Goal: Information Seeking & Learning: Learn about a topic

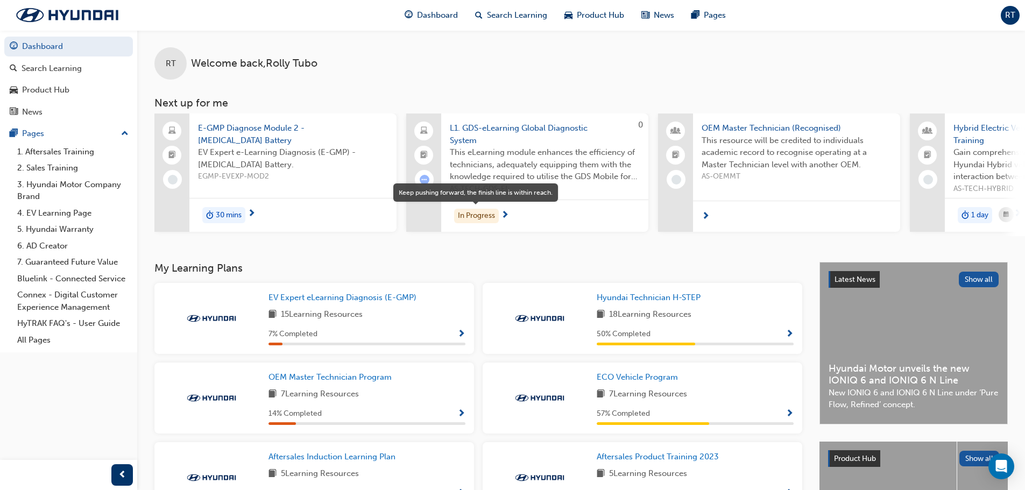
click at [480, 218] on div "In Progress" at bounding box center [476, 216] width 45 height 15
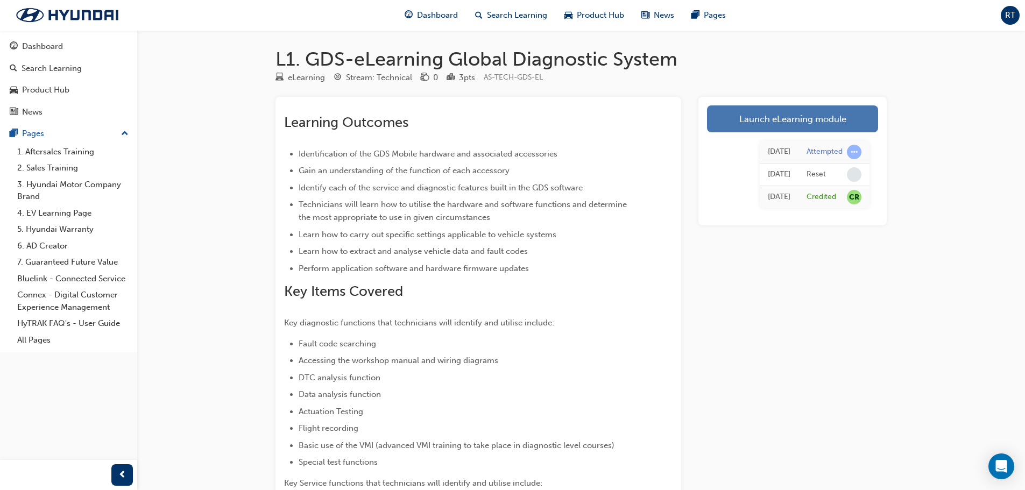
click at [775, 129] on link "Launch eLearning module" at bounding box center [792, 118] width 171 height 27
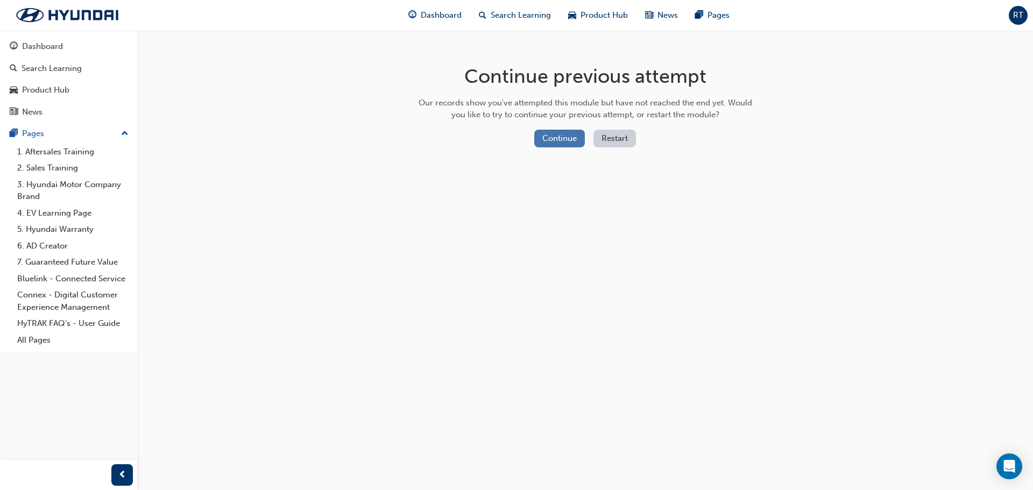
click at [567, 141] on button "Continue" at bounding box center [559, 139] width 51 height 18
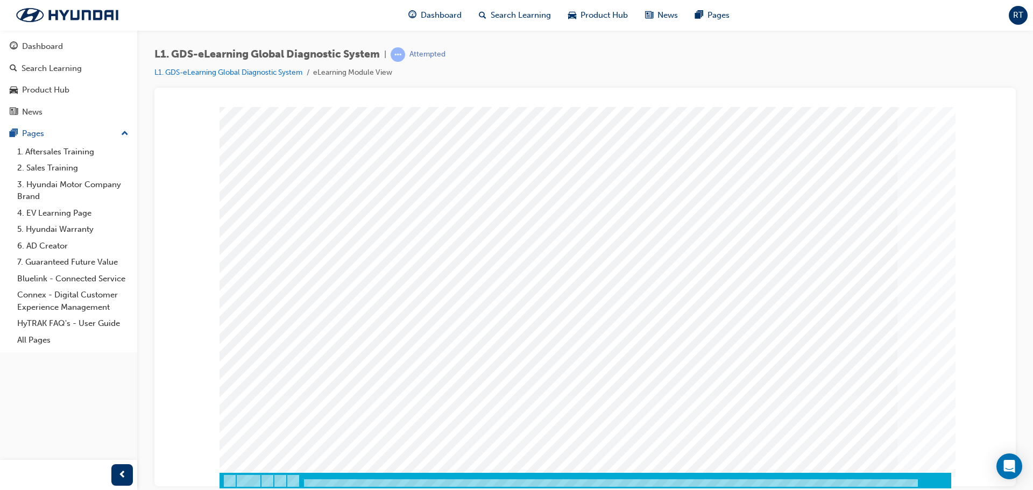
scroll to position [22, 0]
click at [436, 19] on span "Dashboard" at bounding box center [441, 15] width 41 height 12
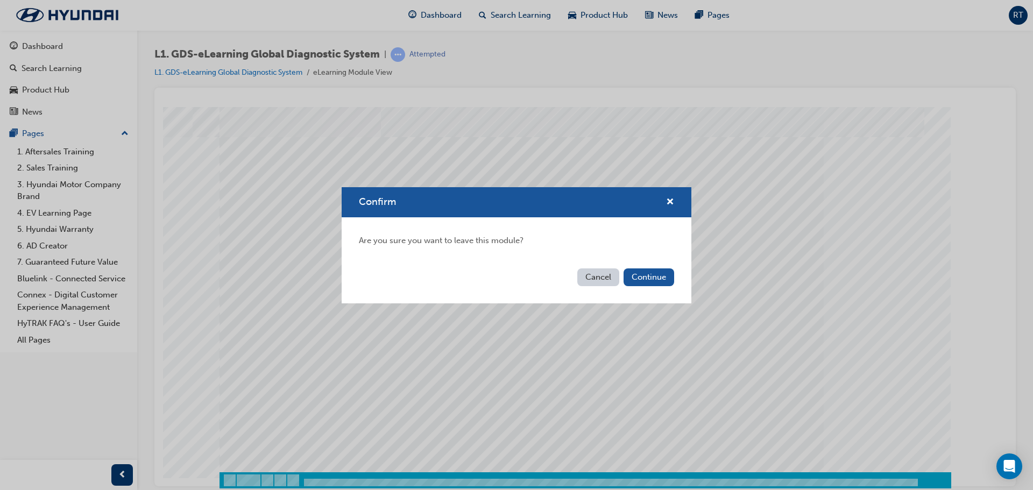
click at [595, 281] on button "Cancel" at bounding box center [598, 277] width 42 height 18
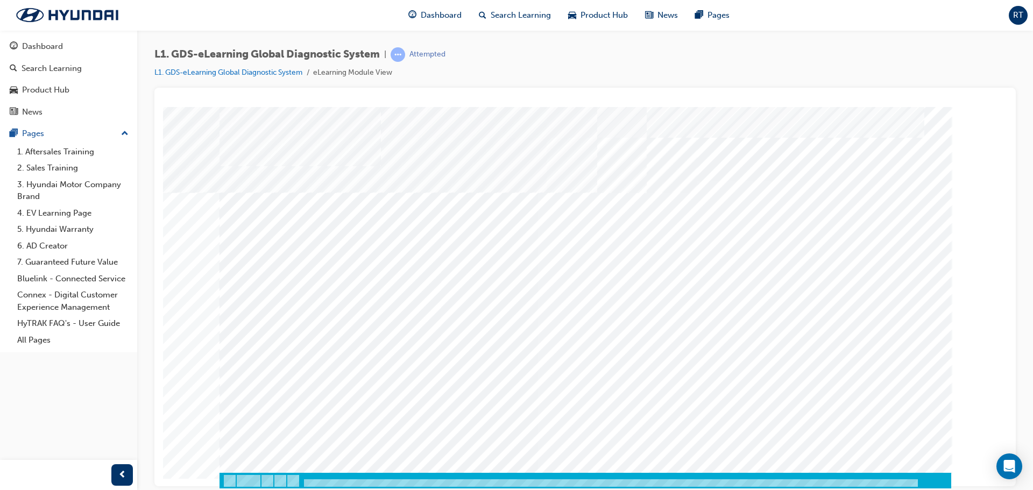
scroll to position [22, 0]
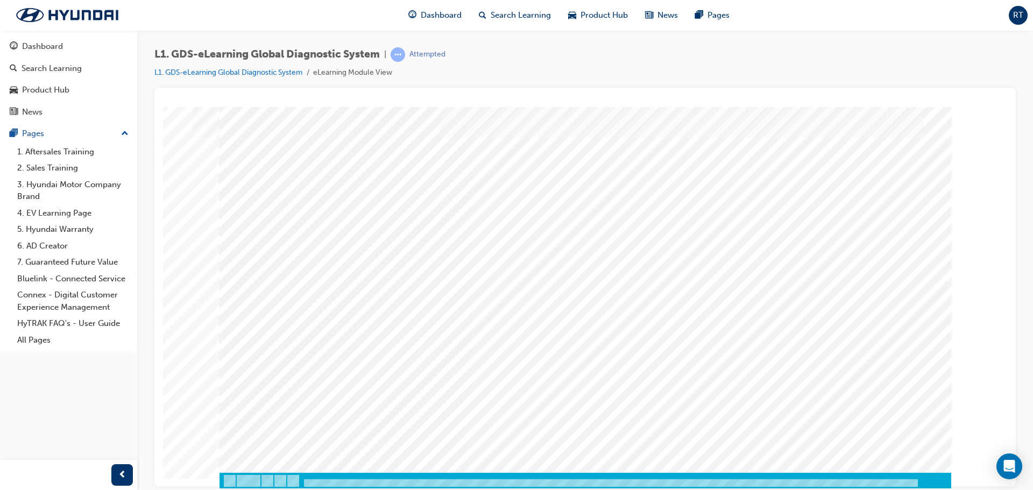
scroll to position [22, 0]
drag, startPoint x: 476, startPoint y: 164, endPoint x: 376, endPoint y: 236, distance: 123.8
click at [376, 236] on div "multistate" at bounding box center [586, 277] width 732 height 387
click at [446, 17] on span "Dashboard" at bounding box center [441, 15] width 41 height 12
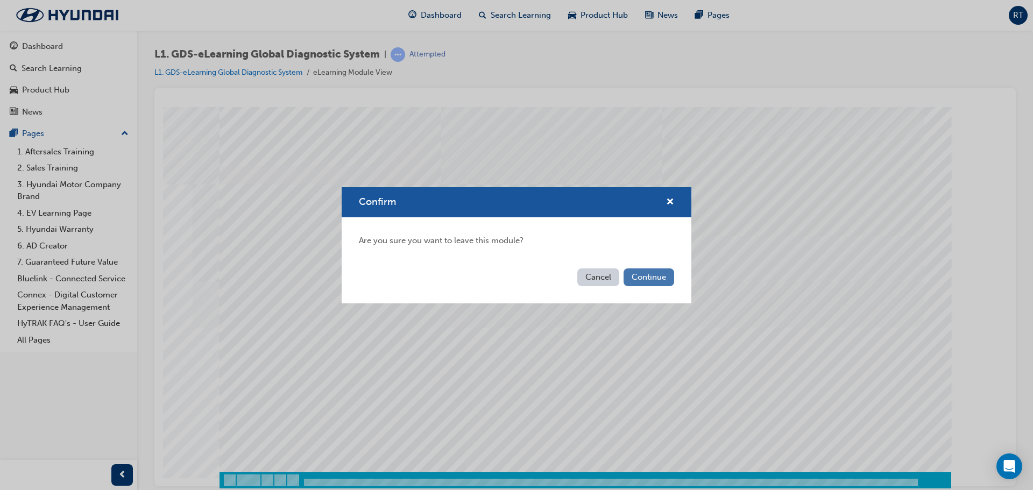
click at [657, 281] on button "Continue" at bounding box center [649, 277] width 51 height 18
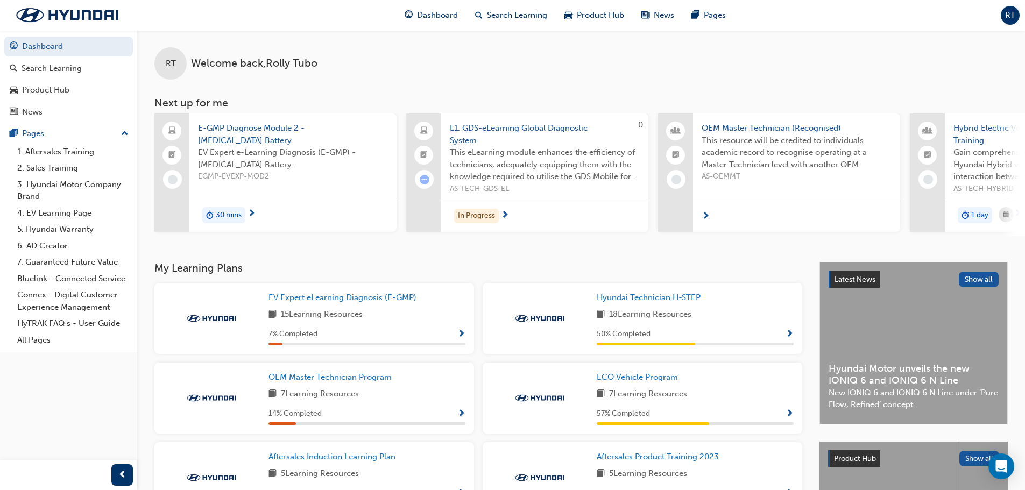
click at [769, 132] on span "OEM Master Technician (Recognised)" at bounding box center [797, 128] width 190 height 12
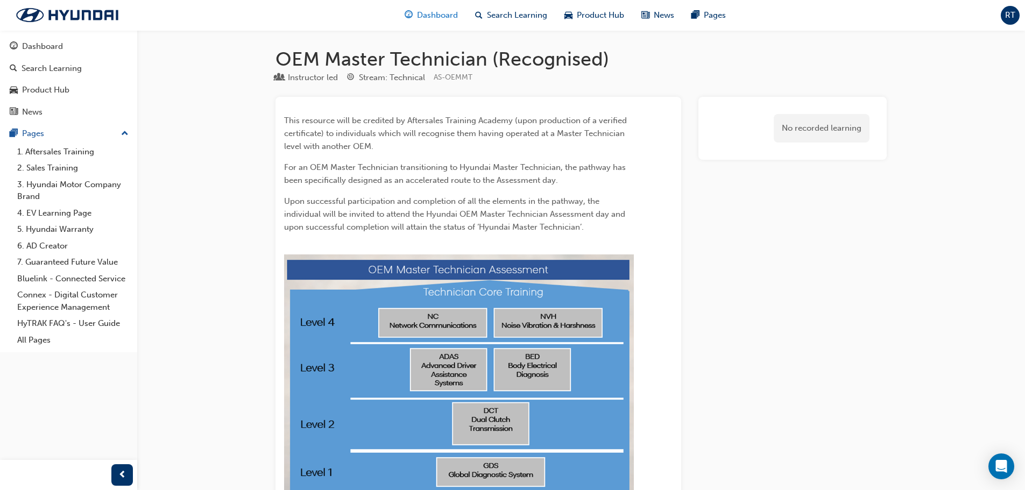
click at [440, 16] on span "Dashboard" at bounding box center [437, 15] width 41 height 12
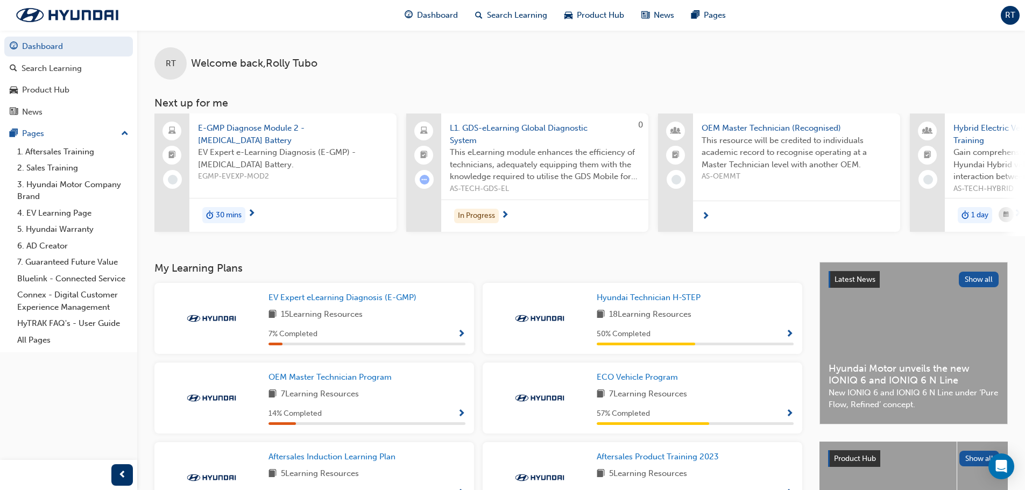
click at [245, 126] on span "E-GMP Diagnose Module 2 - [MEDICAL_DATA] Battery" at bounding box center [293, 134] width 190 height 24
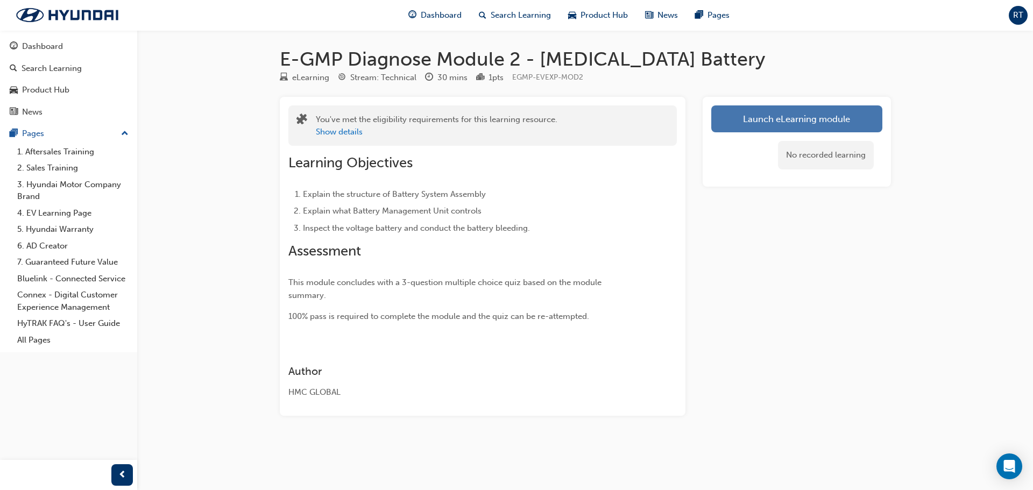
click at [768, 122] on link "Launch eLearning module" at bounding box center [796, 118] width 171 height 27
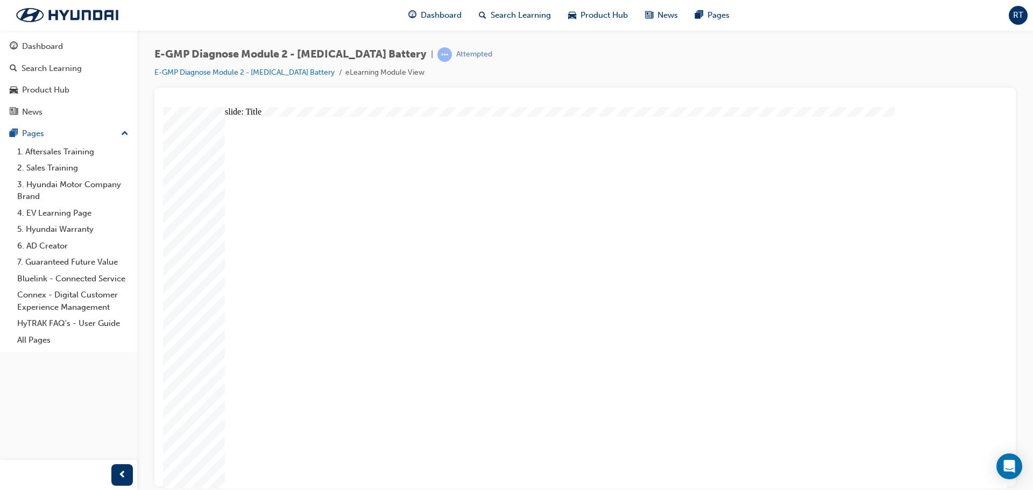
drag, startPoint x: 690, startPoint y: 357, endPoint x: 768, endPoint y: 463, distance: 131.3
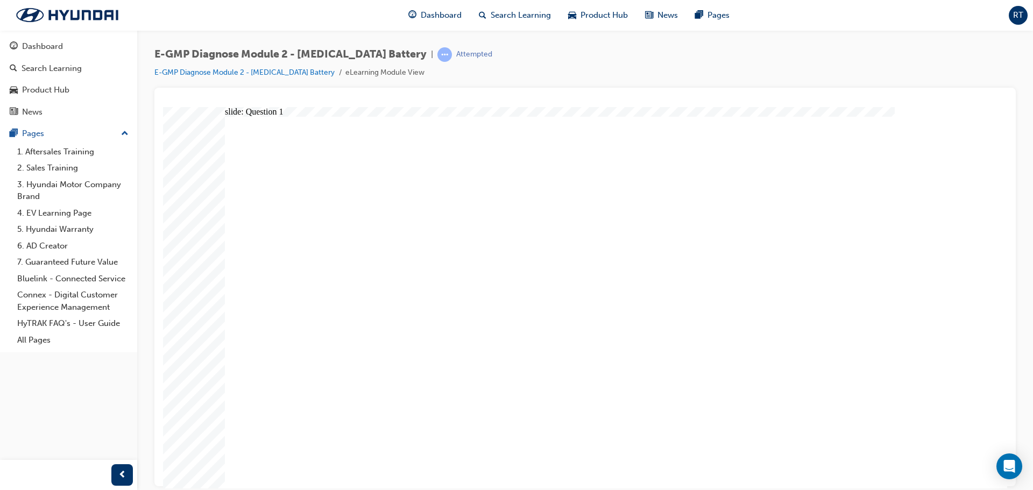
radio input "true"
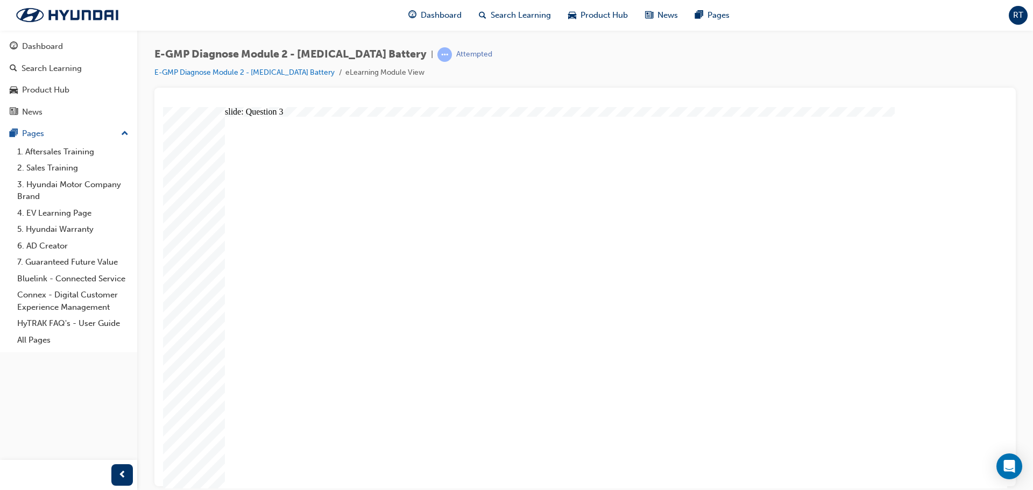
drag, startPoint x: 623, startPoint y: 225, endPoint x: 734, endPoint y: 336, distance: 157.1
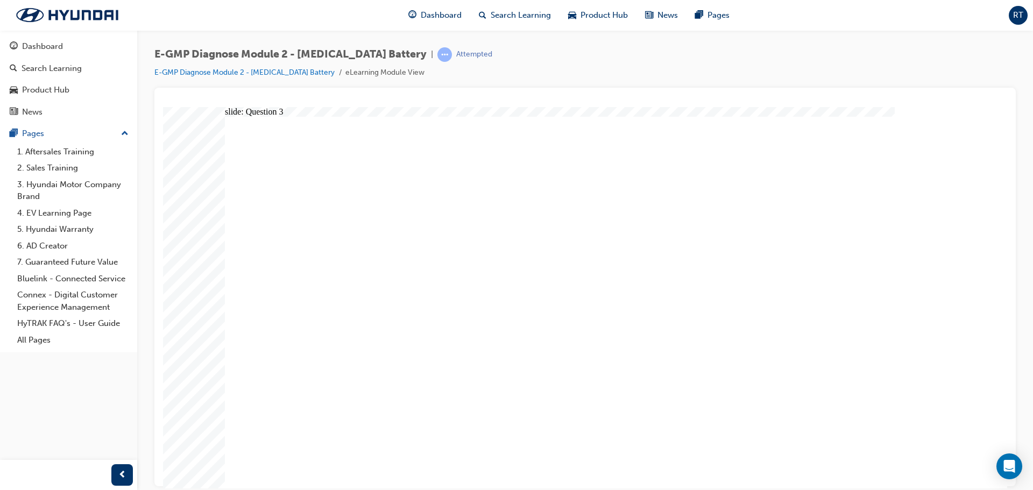
radio input "true"
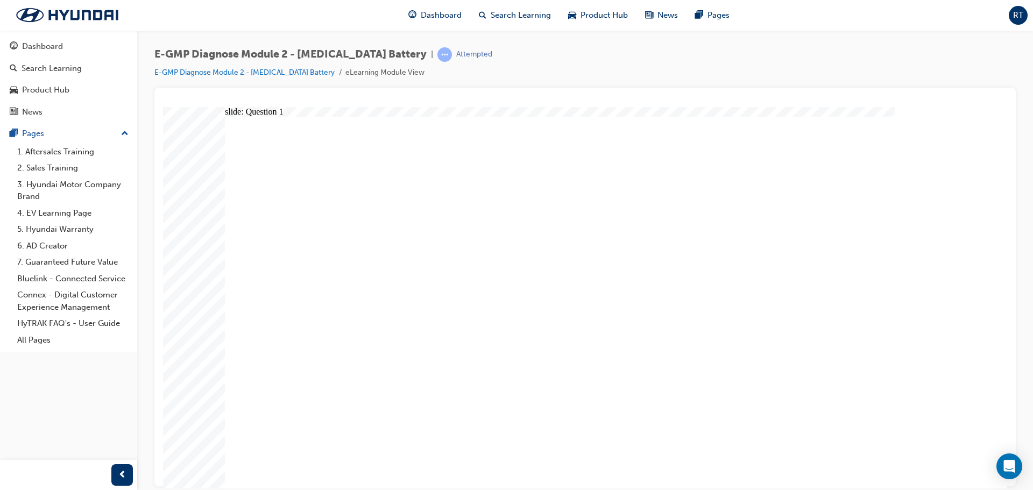
radio input "true"
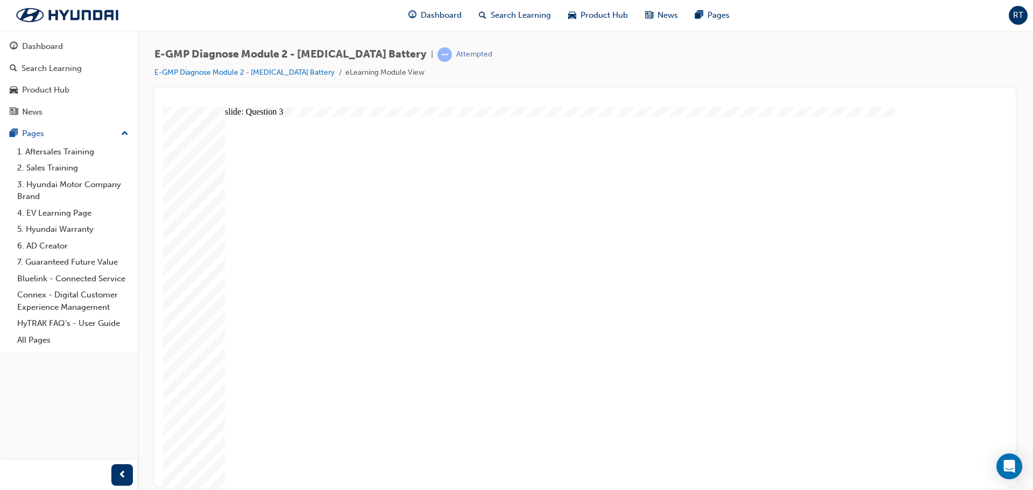
radio input "true"
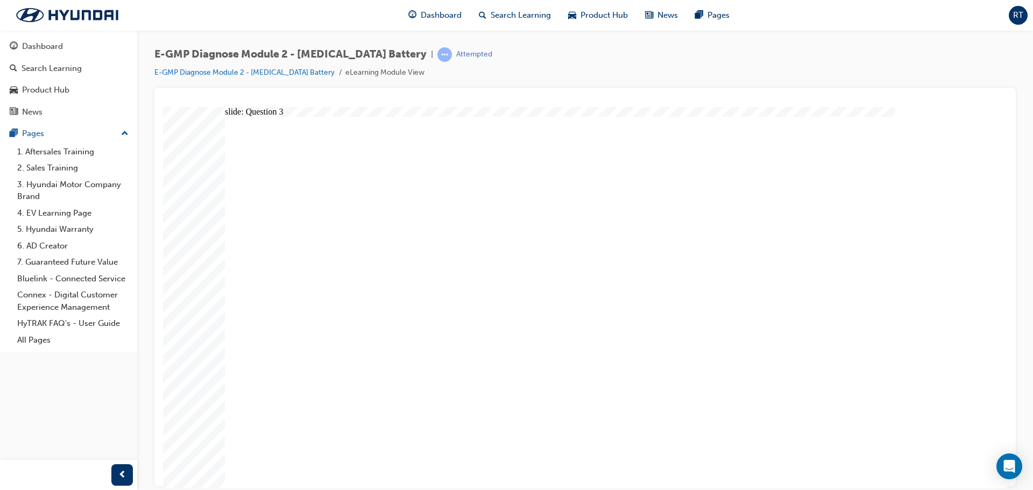
radio input "true"
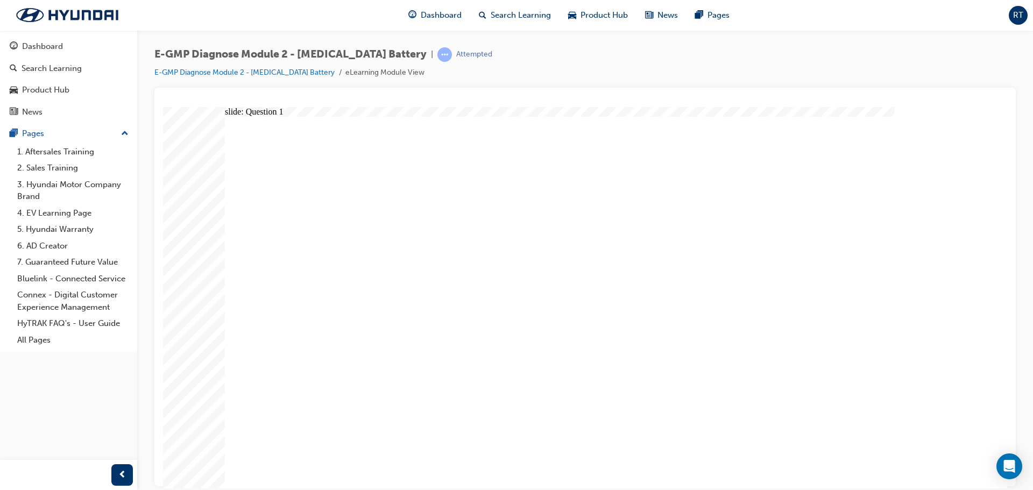
radio input "true"
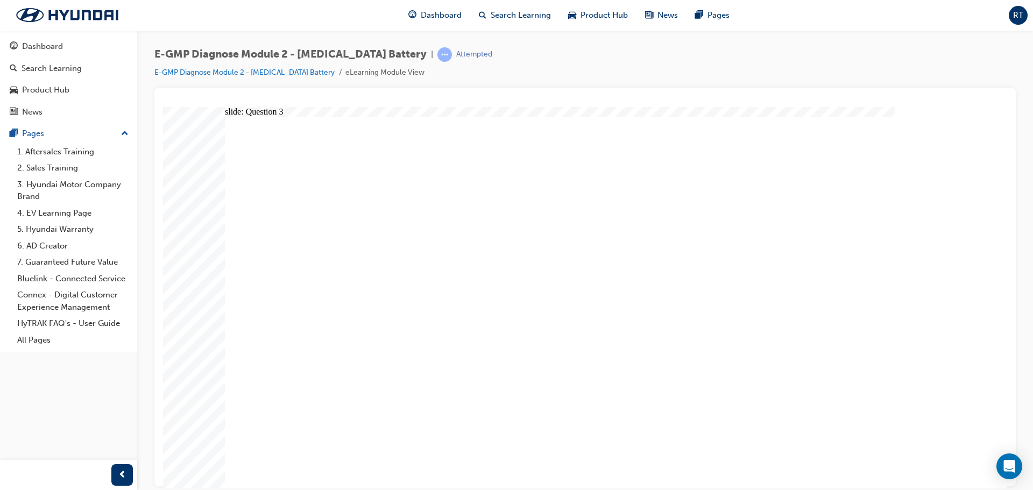
radio input "true"
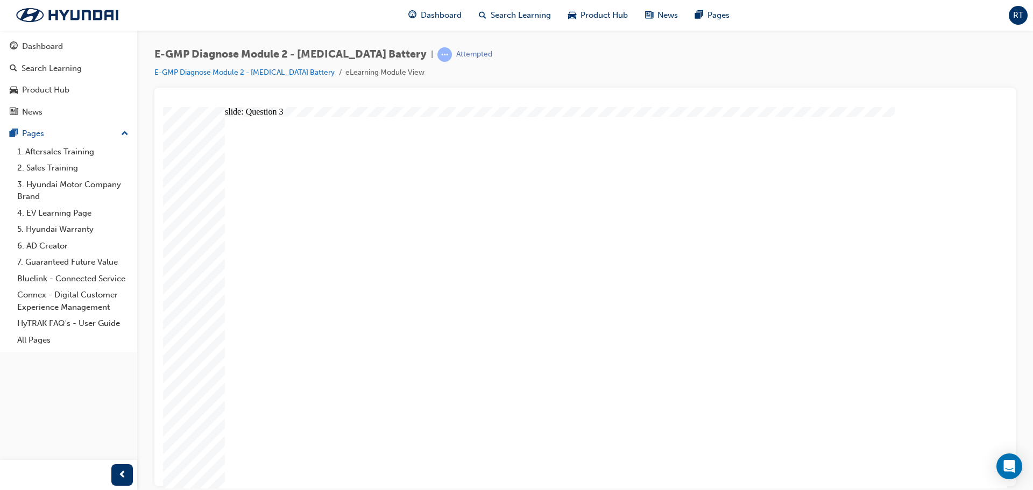
drag, startPoint x: 699, startPoint y: 459, endPoint x: 505, endPoint y: 208, distance: 317.3
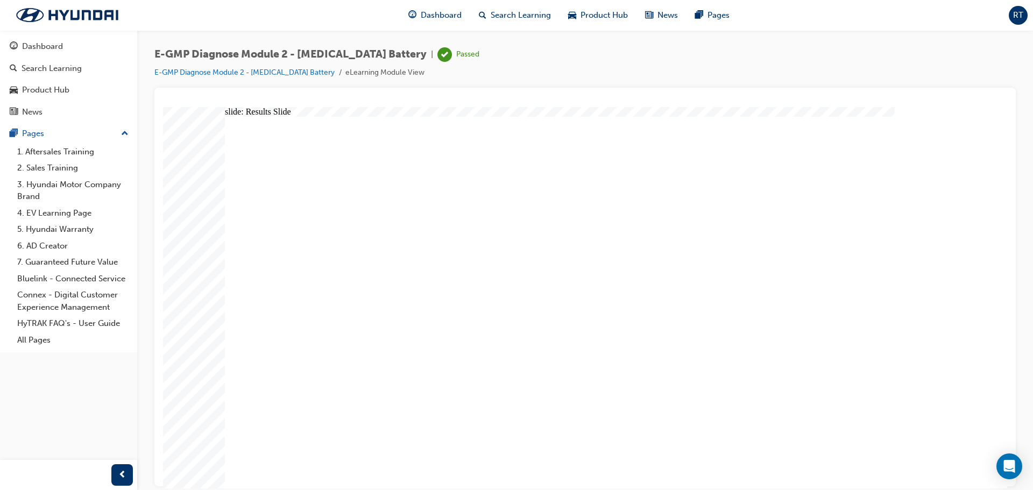
click at [425, 13] on span "Dashboard" at bounding box center [441, 15] width 41 height 12
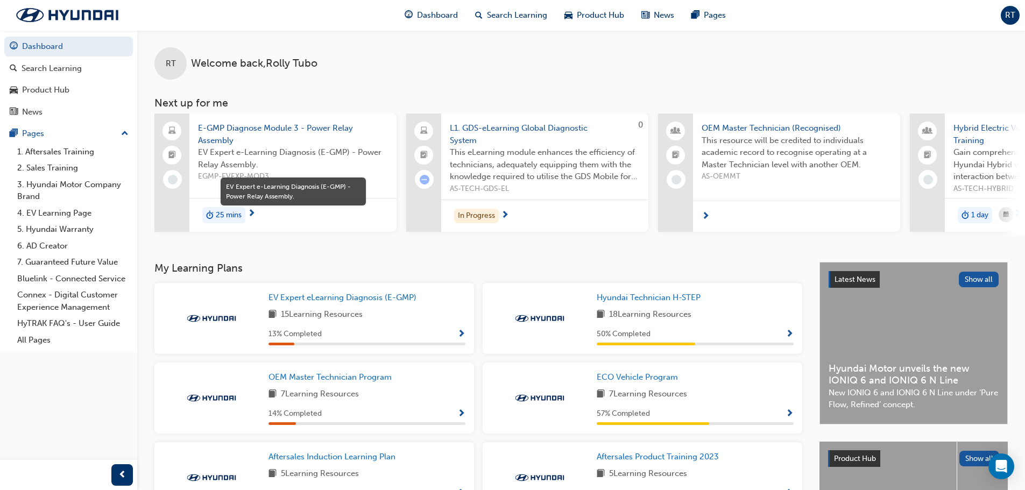
click at [265, 151] on span "EV Expert e-Learning Diagnosis (E-GMP) - Power Relay Assembly." at bounding box center [293, 158] width 190 height 24
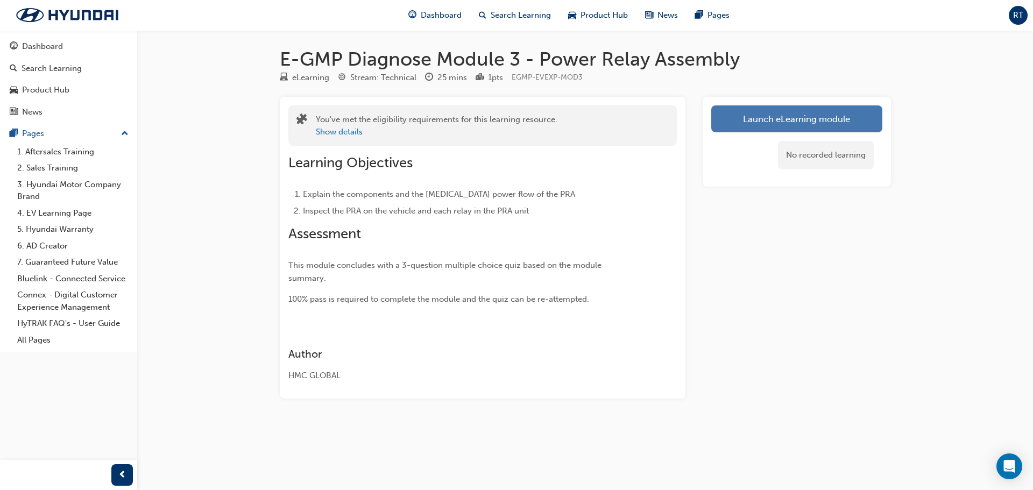
click at [758, 118] on link "Launch eLearning module" at bounding box center [796, 118] width 171 height 27
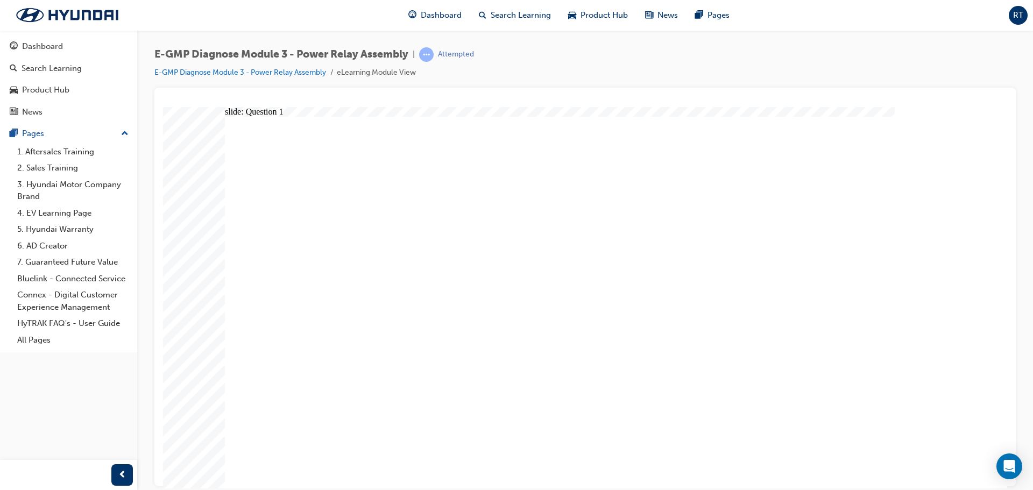
radio input "true"
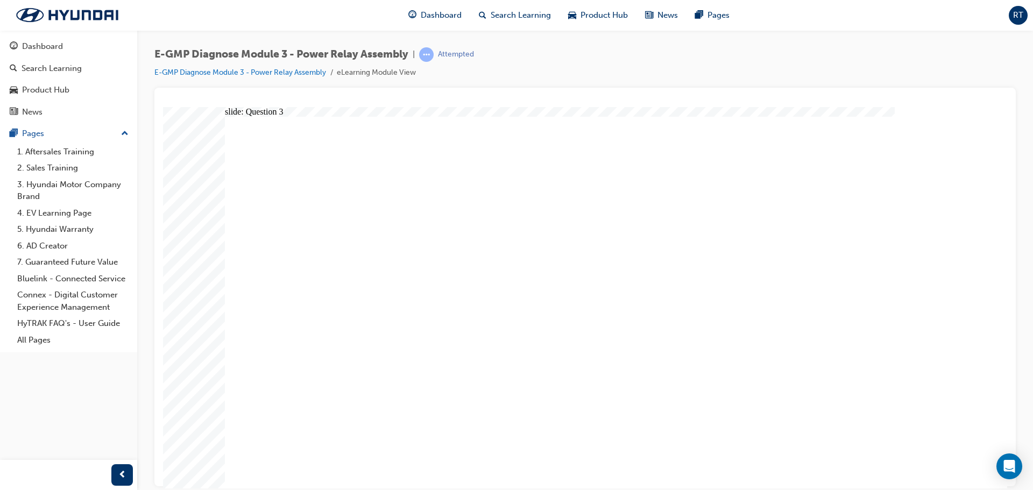
radio input "true"
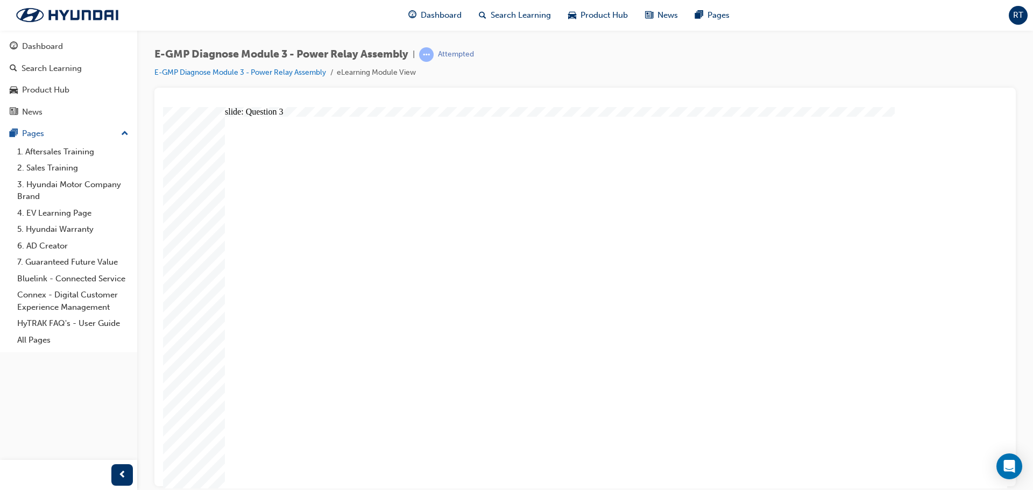
click at [439, 17] on span "Dashboard" at bounding box center [441, 15] width 41 height 12
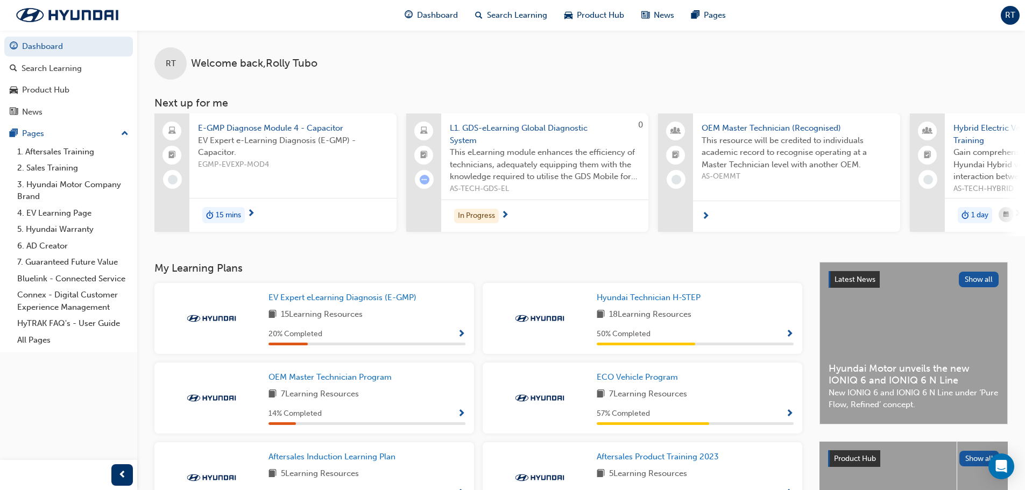
click at [235, 162] on span "EGMP-EVEXP-MOD4" at bounding box center [293, 165] width 190 height 12
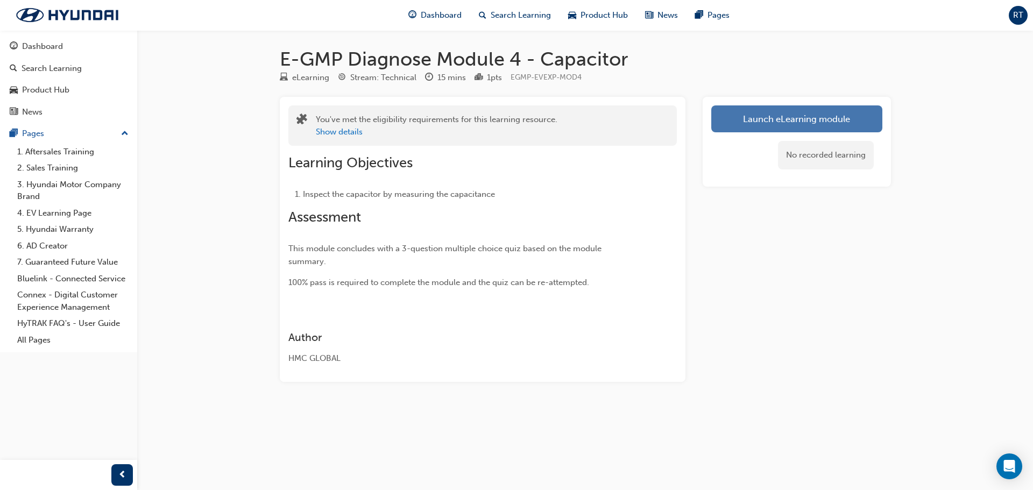
click at [767, 115] on link "Launch eLearning module" at bounding box center [796, 118] width 171 height 27
